Goal: Check status: Check status

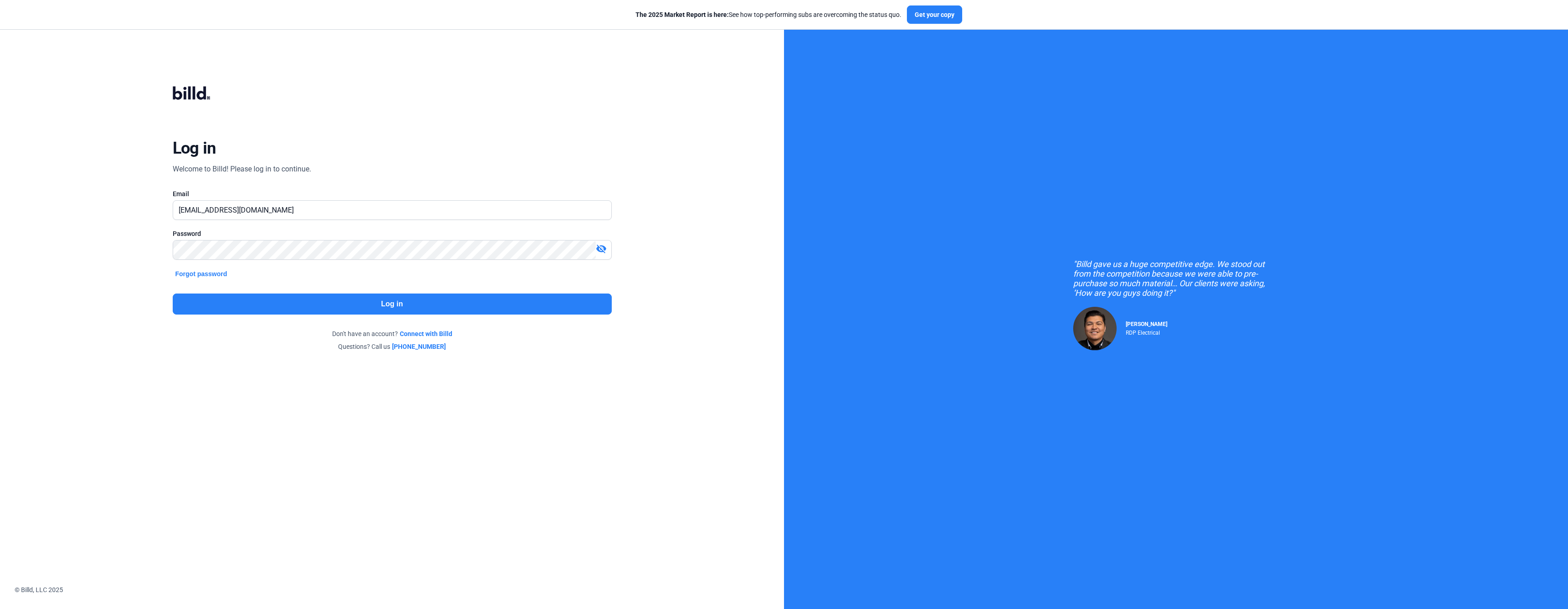
click at [315, 314] on button "Log in" at bounding box center [392, 304] width 439 height 21
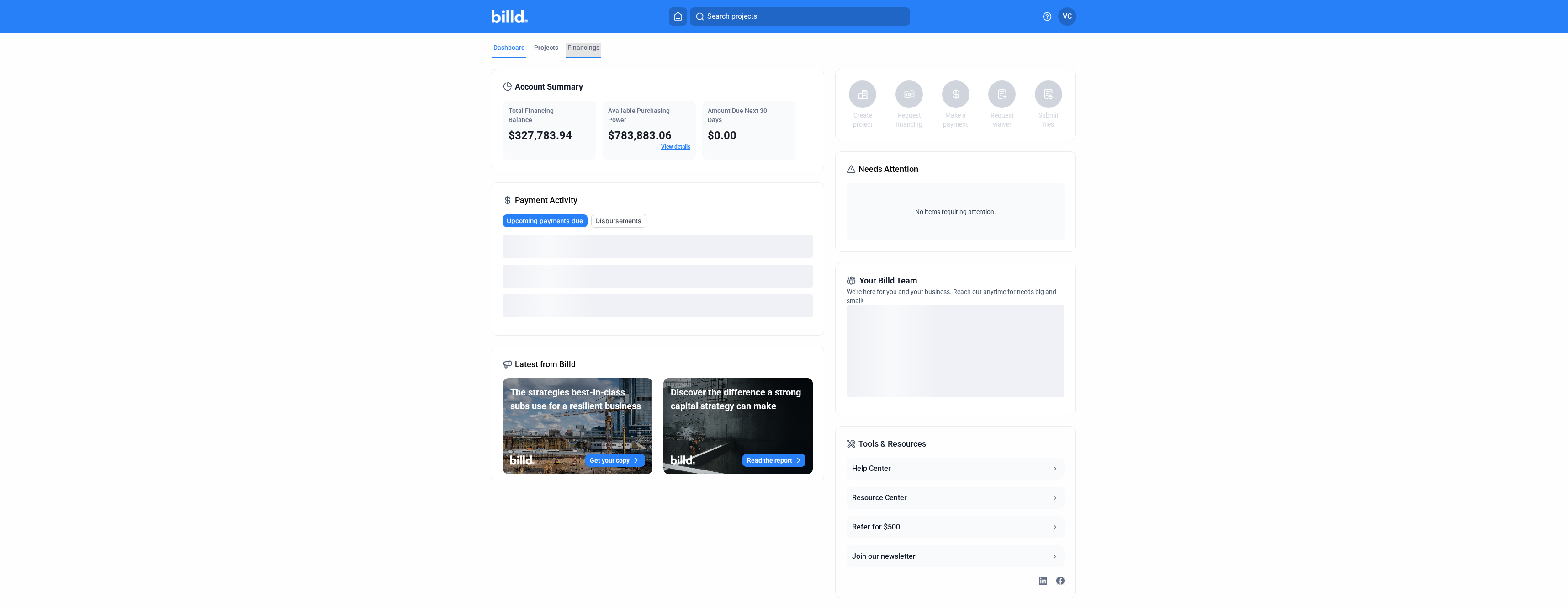
click at [589, 49] on div "Financings" at bounding box center [583, 48] width 32 height 9
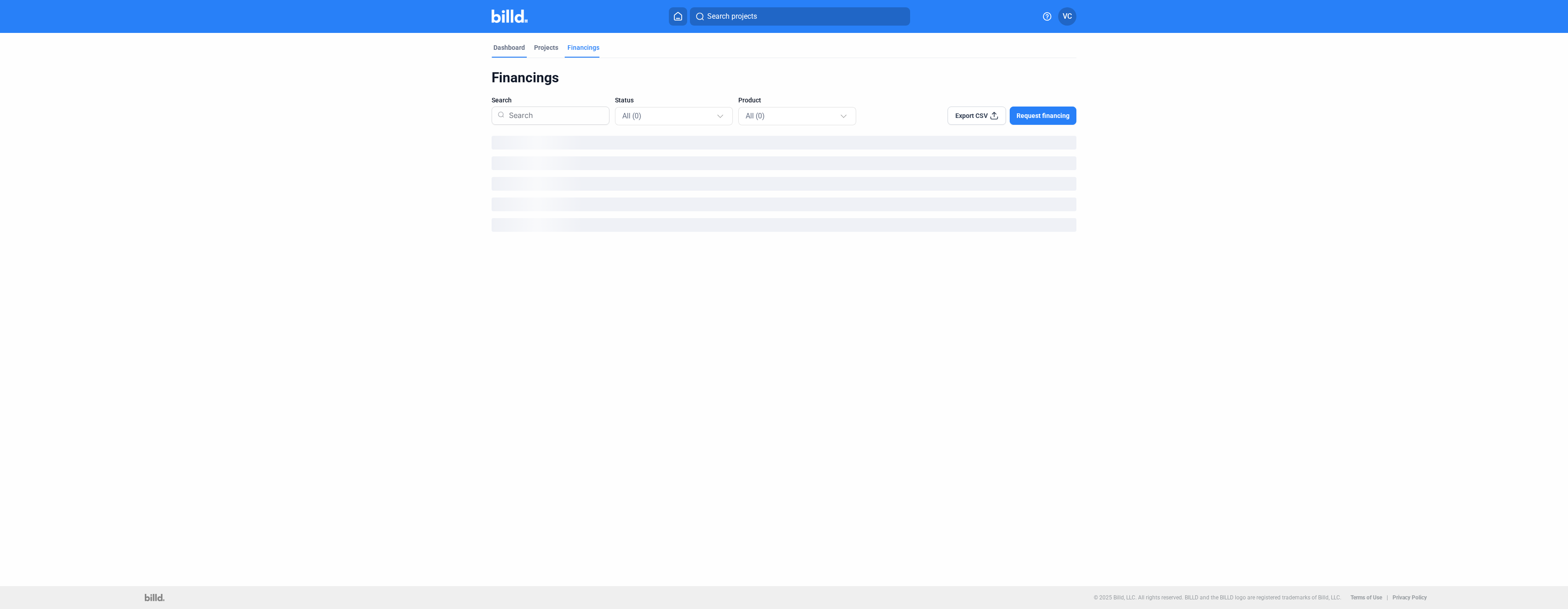
click at [511, 49] on div "Dashboard" at bounding box center [509, 48] width 32 height 9
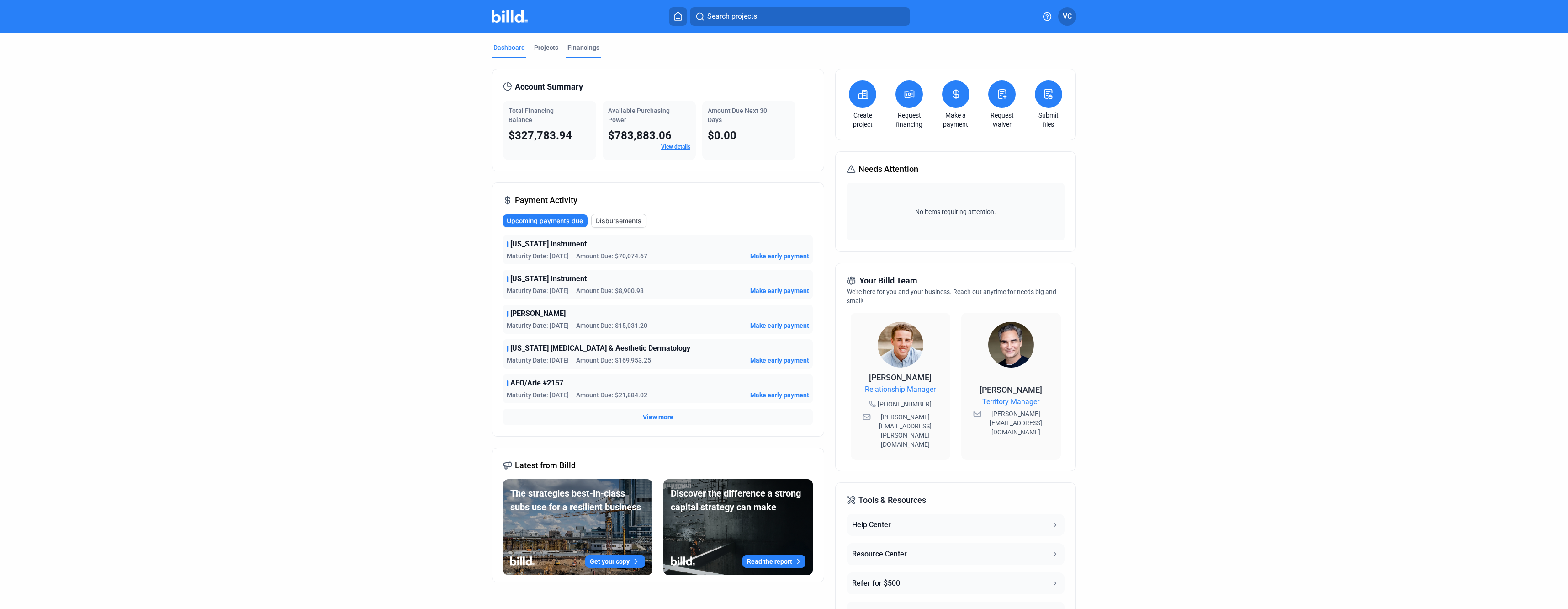
click at [570, 48] on div "Financings" at bounding box center [583, 48] width 32 height 9
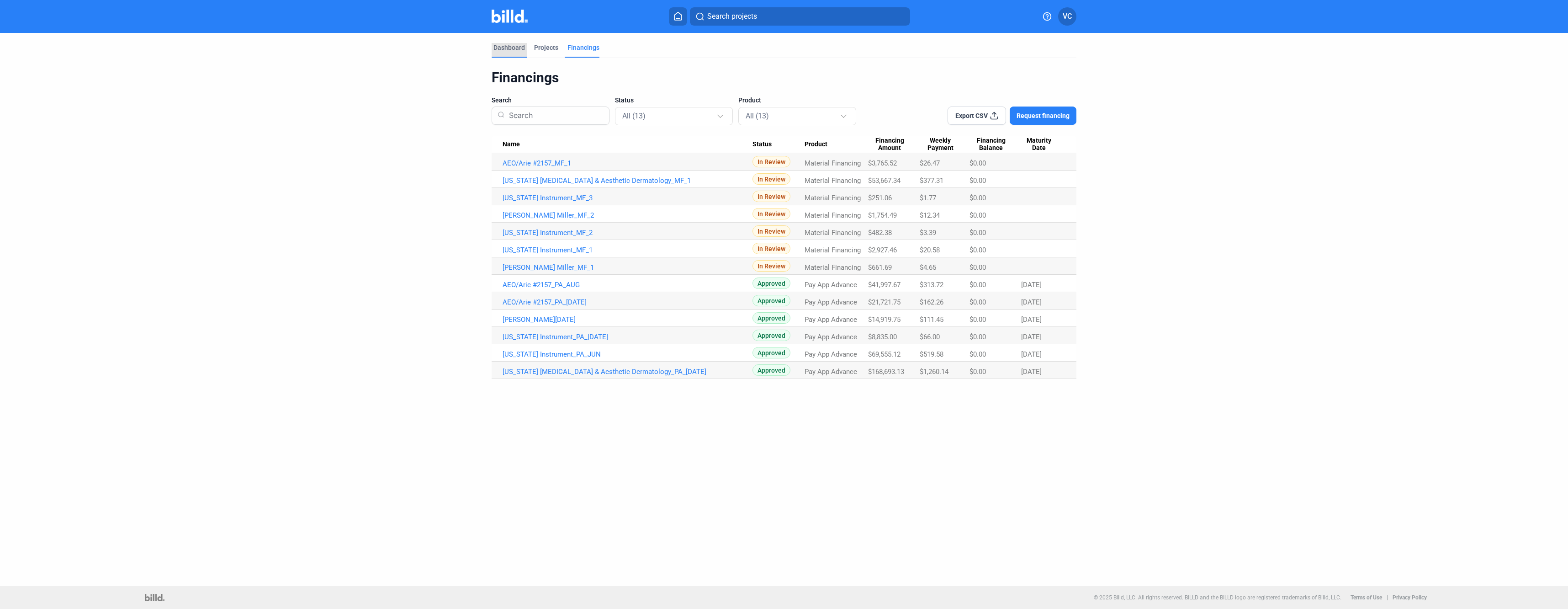
click at [516, 50] on div "Dashboard" at bounding box center [509, 48] width 32 height 9
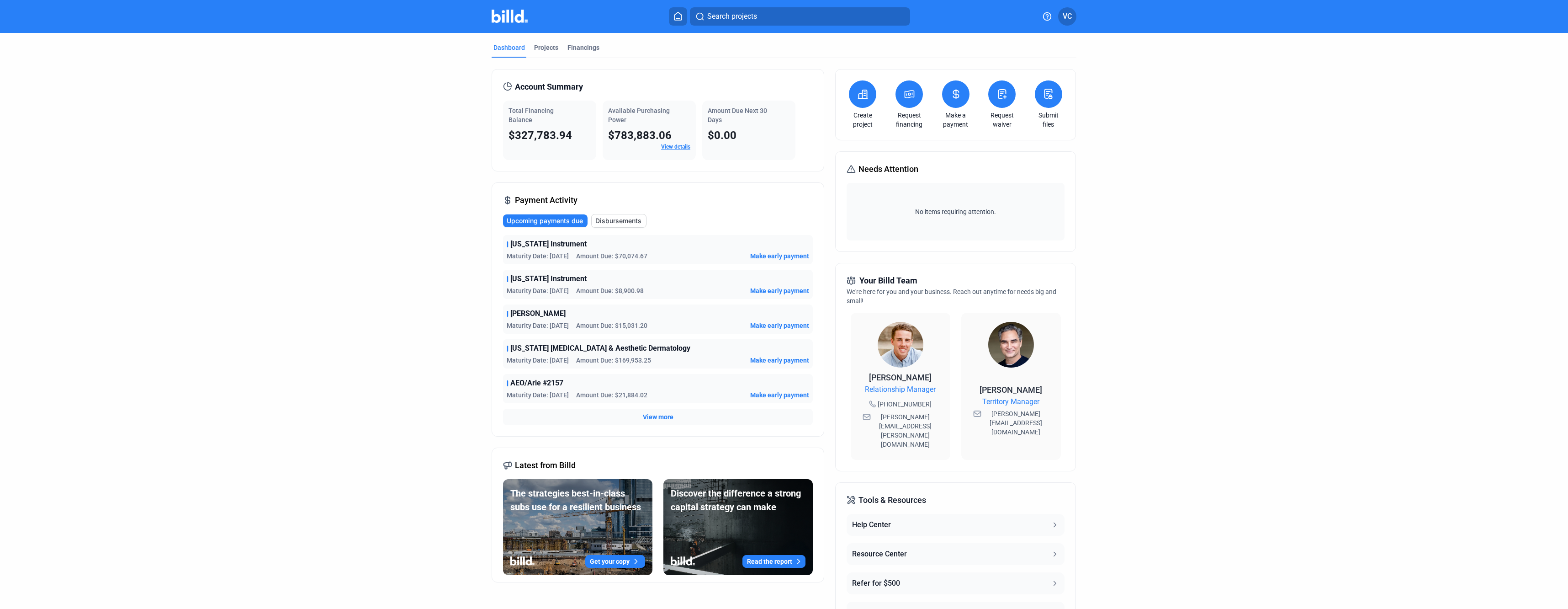
click at [559, 255] on span "Maturity Date: [DATE]" at bounding box center [537, 256] width 62 height 9
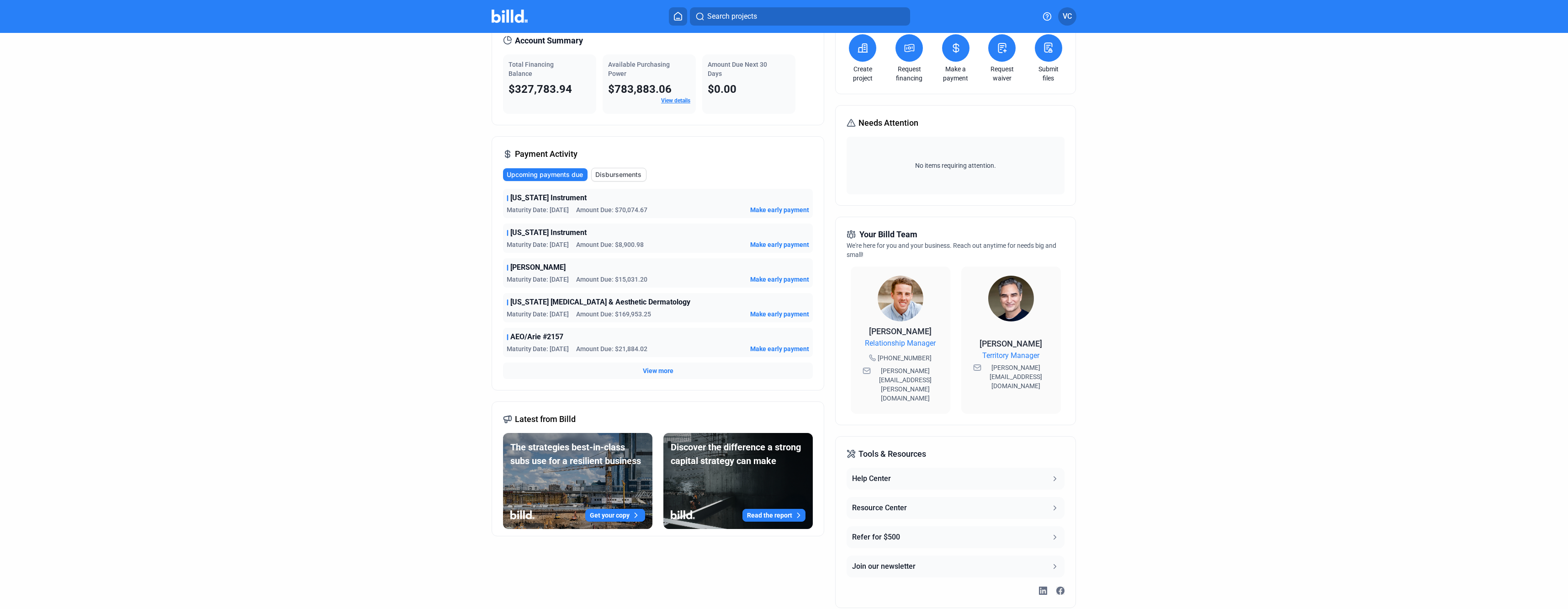
scroll to position [52, 0]
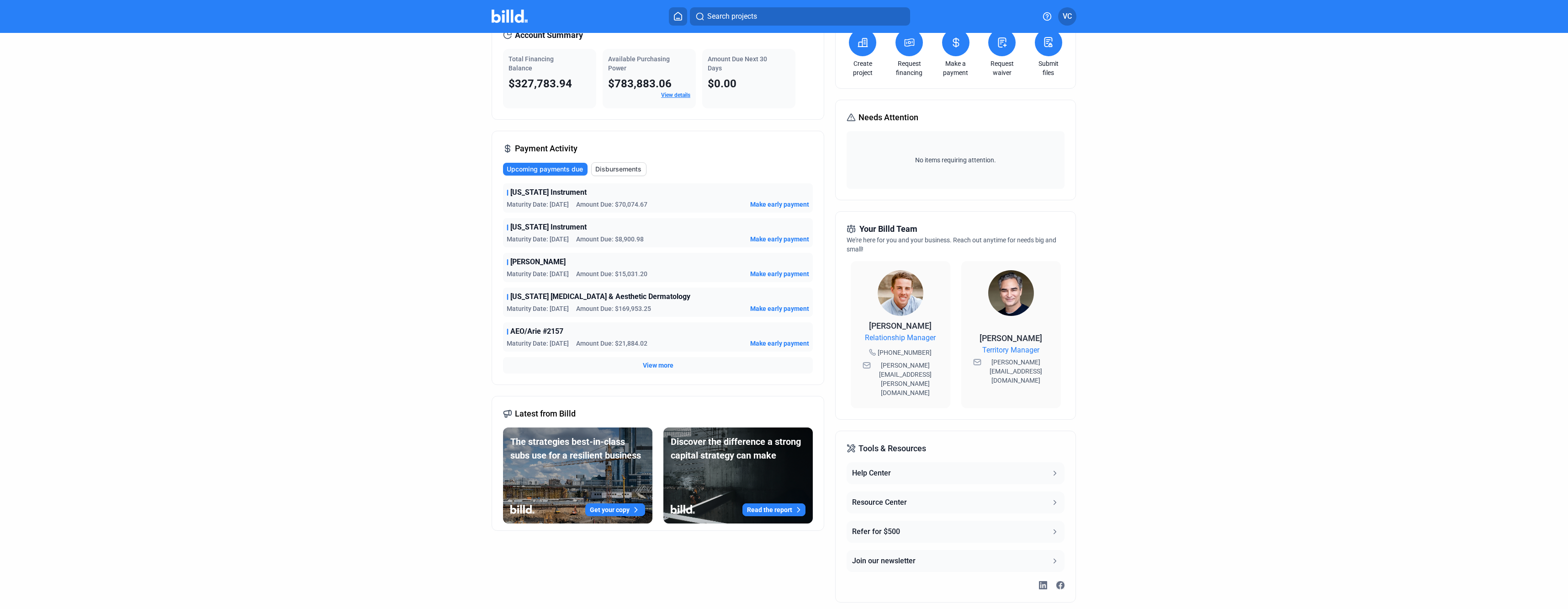
click at [654, 365] on span "View more" at bounding box center [658, 365] width 30 height 9
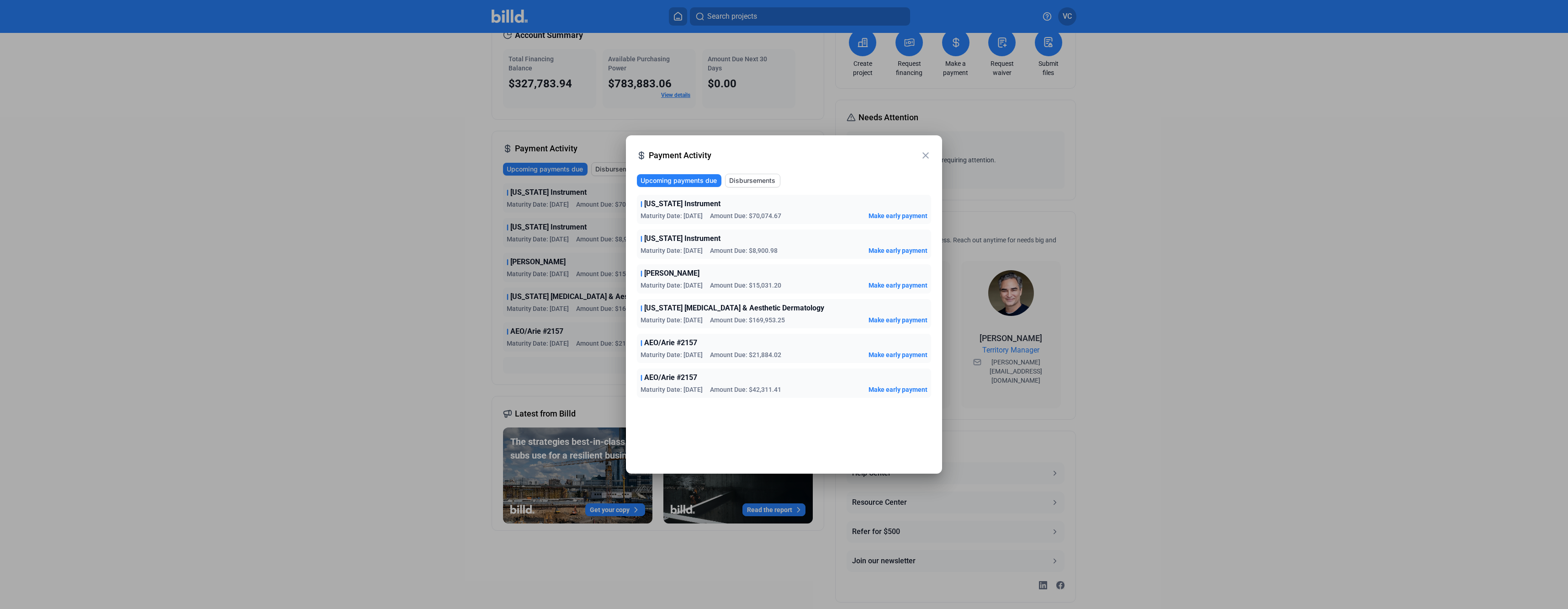
click at [221, 337] on div at bounding box center [784, 304] width 1568 height 609
click at [928, 156] on mat-icon "close" at bounding box center [926, 155] width 11 height 11
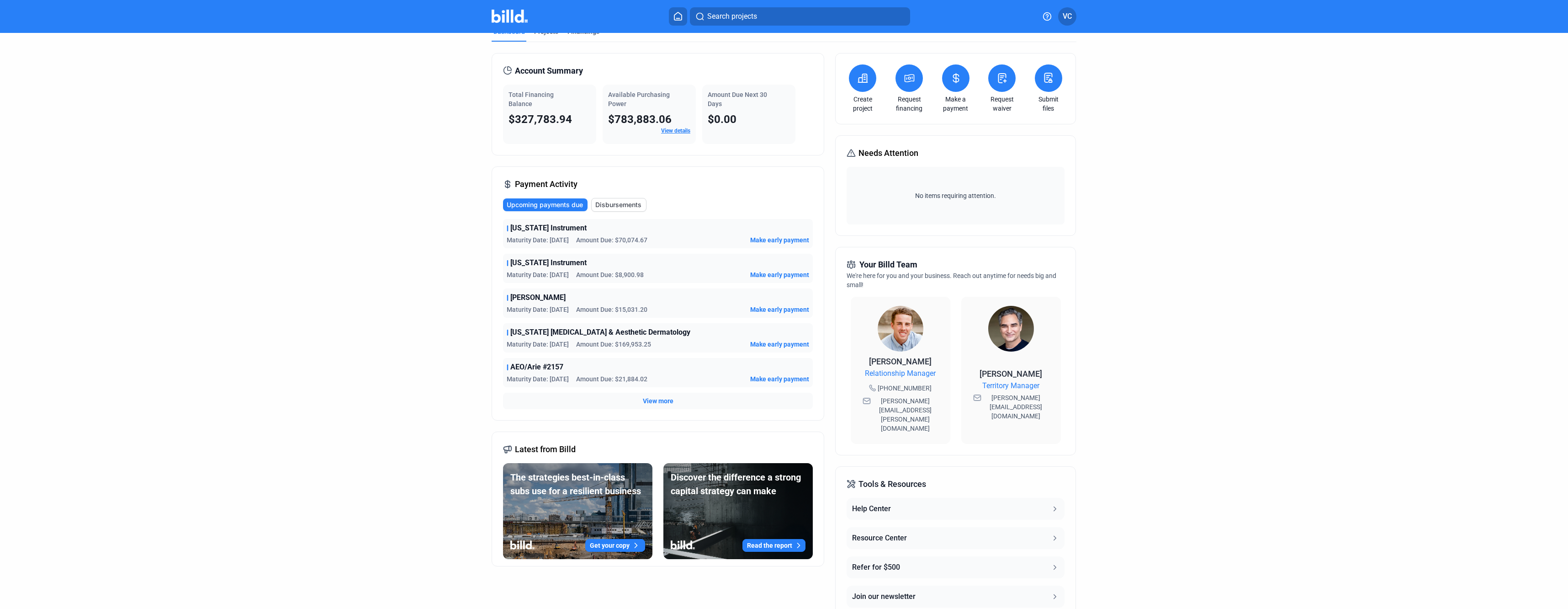
scroll to position [0, 0]
